Goal: Task Accomplishment & Management: Use online tool/utility

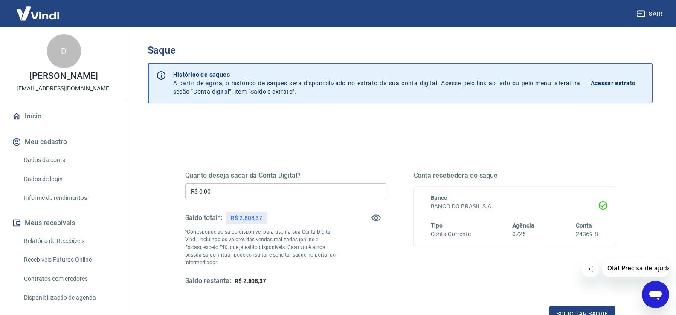
click at [271, 185] on input "R$ 0,00" at bounding box center [285, 191] width 201 height 16
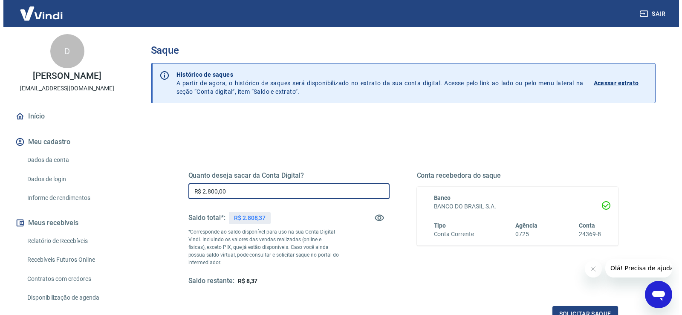
scroll to position [85, 0]
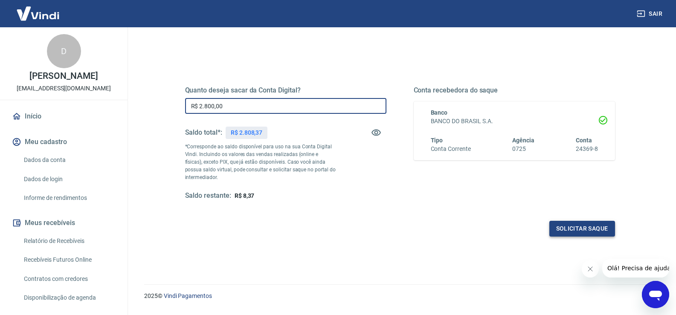
type input "R$ 2.800,00"
click at [584, 236] on button "Solicitar saque" at bounding box center [582, 229] width 66 height 16
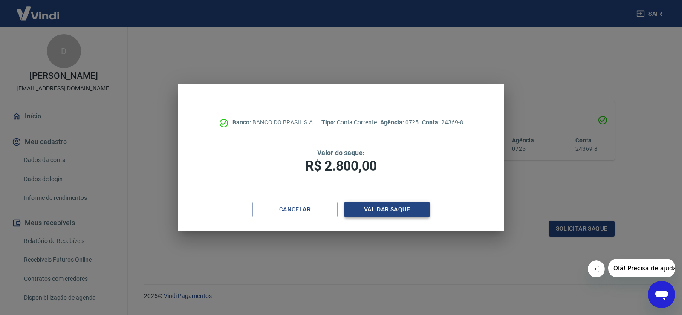
click at [391, 207] on button "Validar saque" at bounding box center [387, 210] width 85 height 16
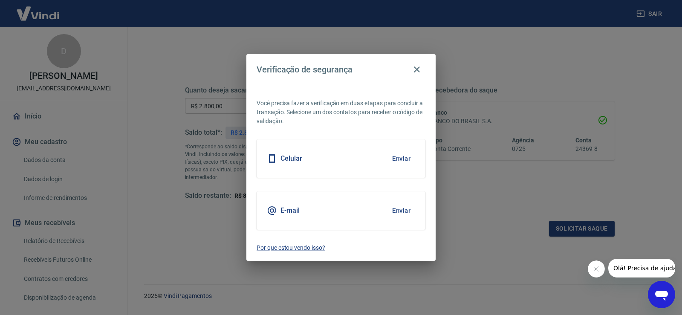
click at [403, 161] on button "Enviar" at bounding box center [402, 159] width 28 height 18
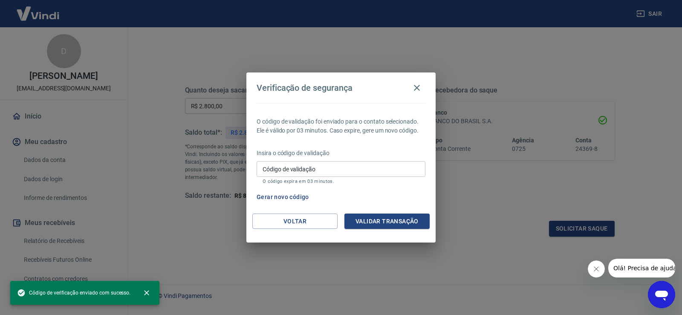
click at [327, 169] on input "Código de validação" at bounding box center [341, 169] width 169 height 16
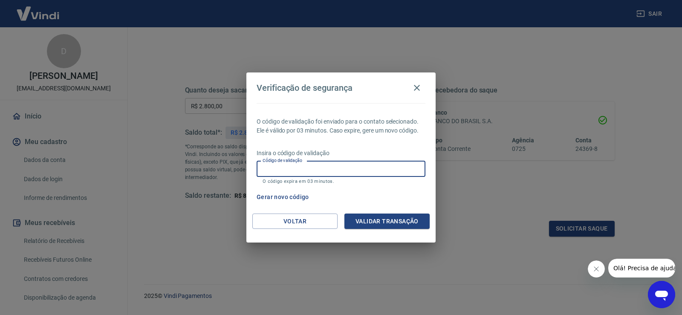
click at [323, 167] on input "Código de validação" at bounding box center [341, 169] width 169 height 16
type input "385158"
click at [397, 220] on button "Validar transação" at bounding box center [387, 222] width 85 height 16
